Goal: Task Accomplishment & Management: Complete application form

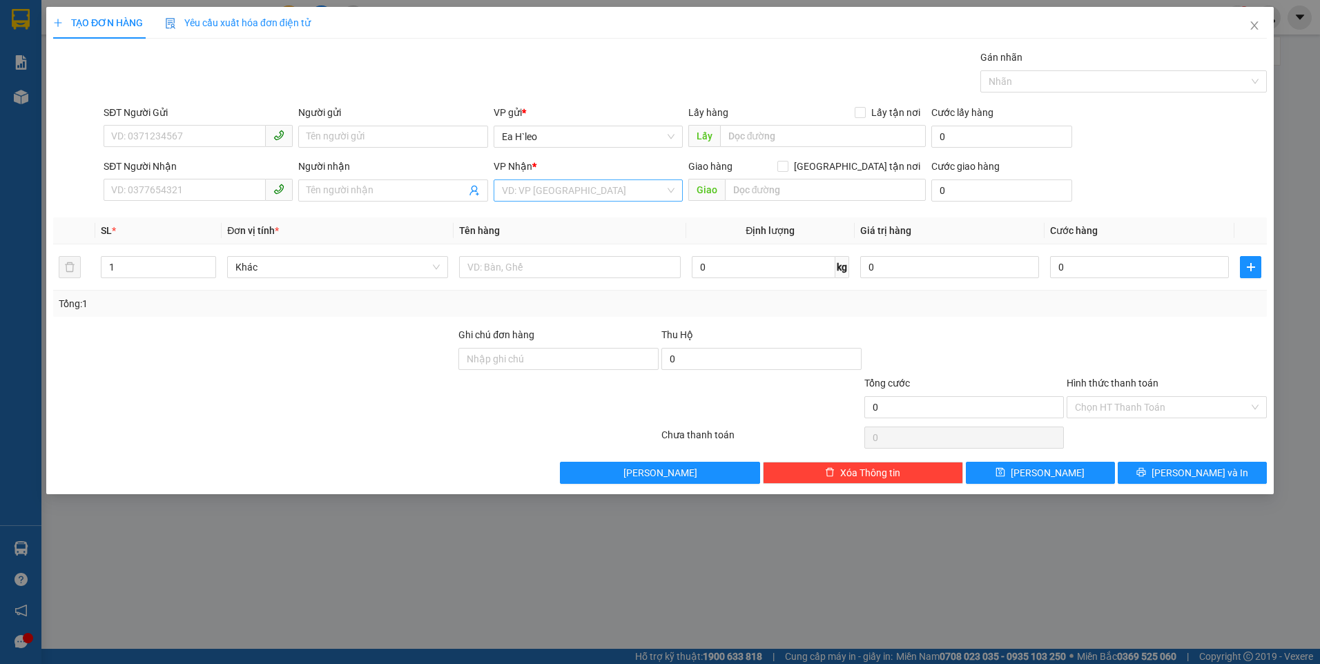
click at [591, 187] on input "search" at bounding box center [583, 190] width 163 height 21
click at [556, 306] on div "VP An Sương" at bounding box center [588, 306] width 173 height 15
click at [792, 140] on input "text" at bounding box center [823, 136] width 206 height 22
type input "c"
type input "Cư né"
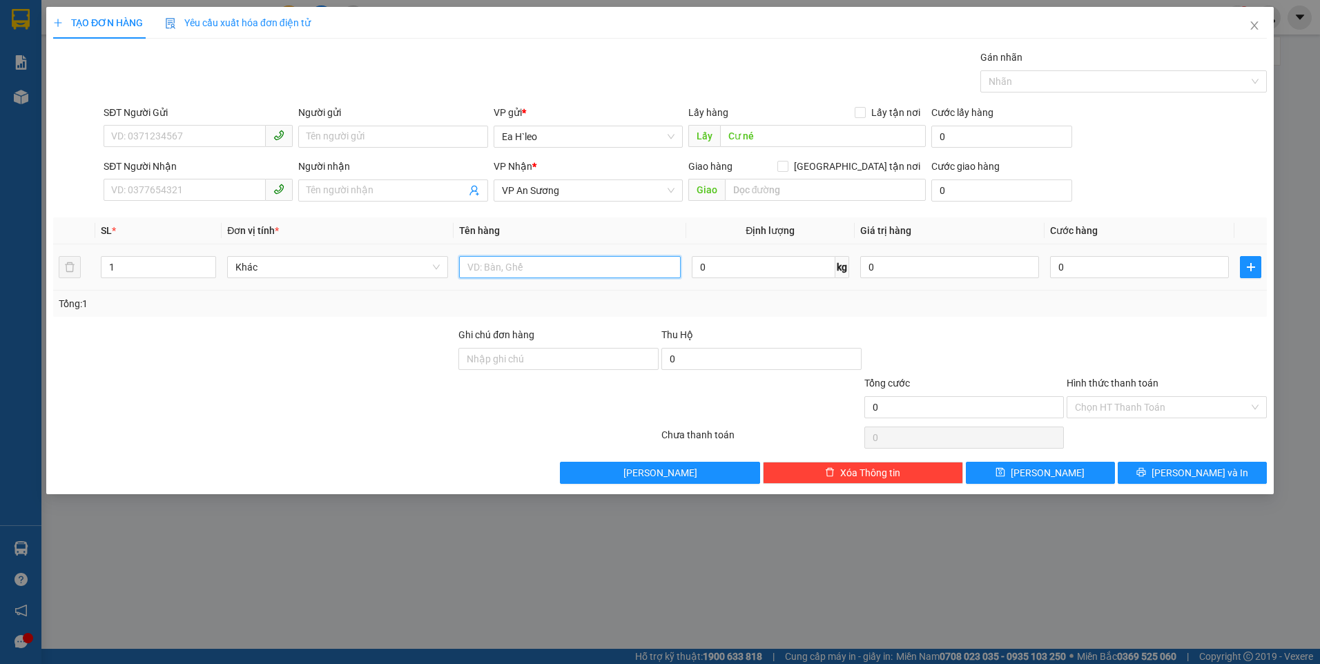
click at [578, 262] on input "text" at bounding box center [569, 267] width 221 height 22
type input "1 THÙNG"
click at [181, 137] on input "SĐT Người Gửi" at bounding box center [185, 136] width 162 height 22
paste input "0932680553"
type input "0932680553"
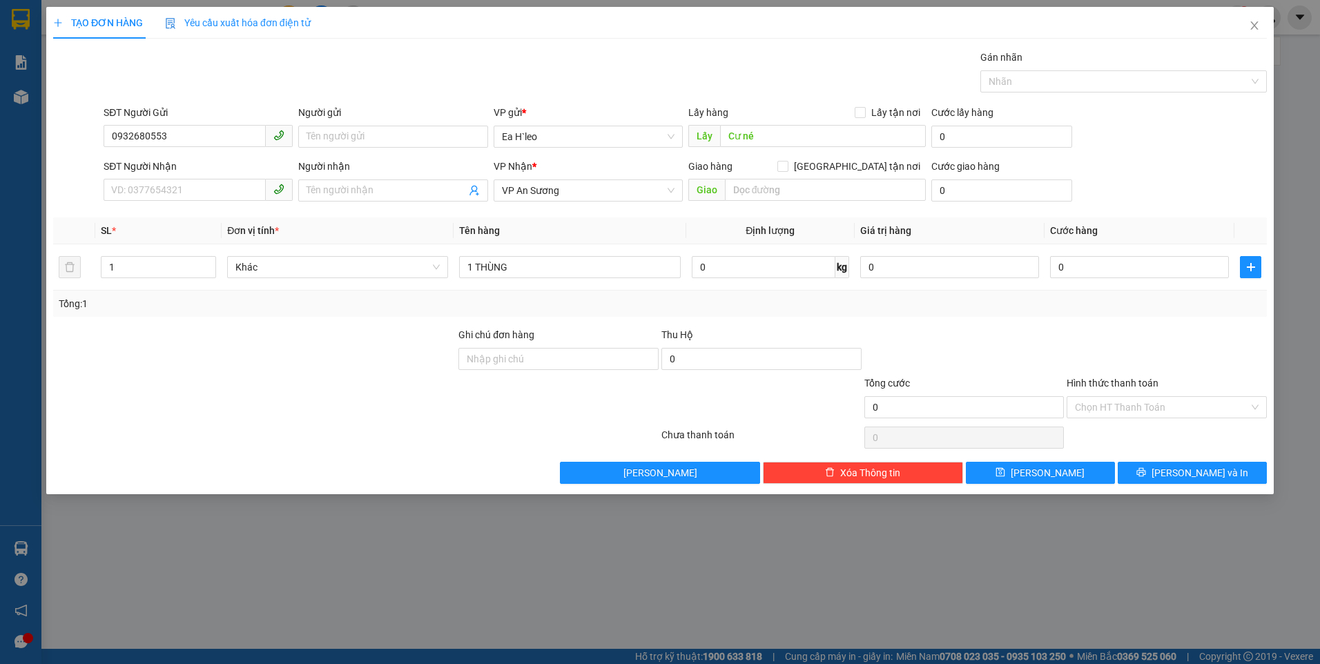
click at [423, 437] on div at bounding box center [356, 438] width 608 height 28
click at [1059, 474] on button "[PERSON_NAME]" at bounding box center [1039, 473] width 149 height 22
